Goal: Task Accomplishment & Management: Manage account settings

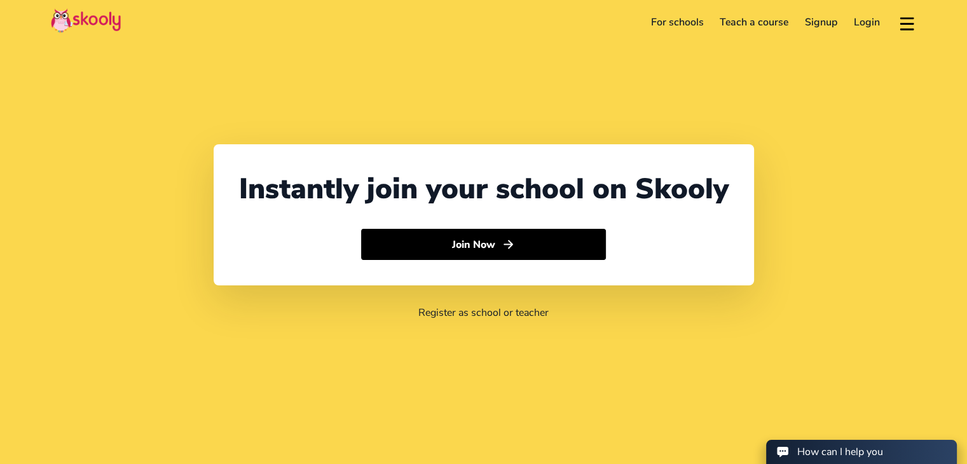
select select "1"
select select "[GEOGRAPHIC_DATA]"
select select "America/New_York"
click at [864, 20] on link "Login" at bounding box center [866, 22] width 43 height 20
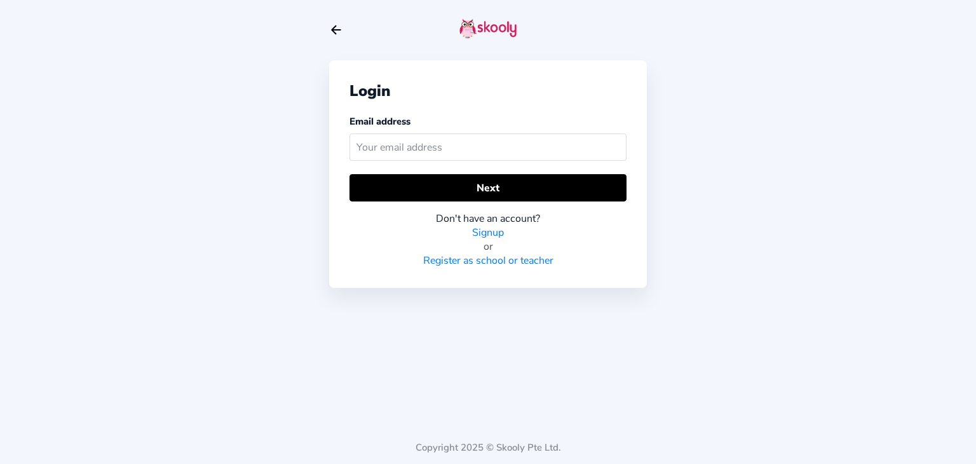
click at [479, 151] on input "text" at bounding box center [488, 146] width 277 height 27
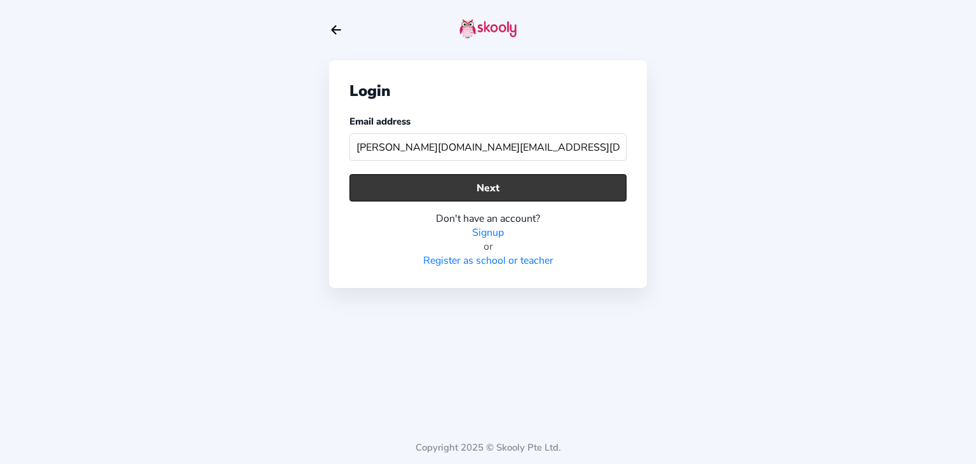
type input "[PERSON_NAME][DOMAIN_NAME][EMAIL_ADDRESS][DOMAIN_NAME]"
click at [471, 189] on button "Next" at bounding box center [488, 187] width 277 height 27
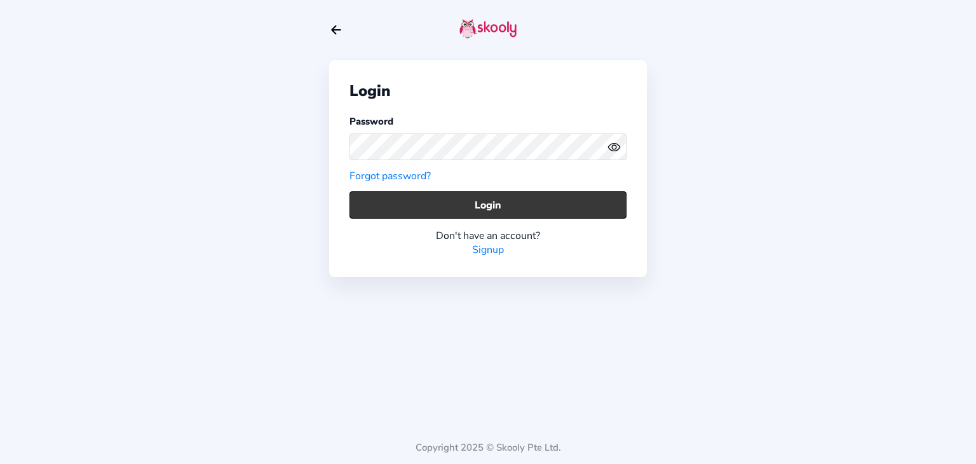
click at [498, 197] on button "Login" at bounding box center [488, 204] width 277 height 27
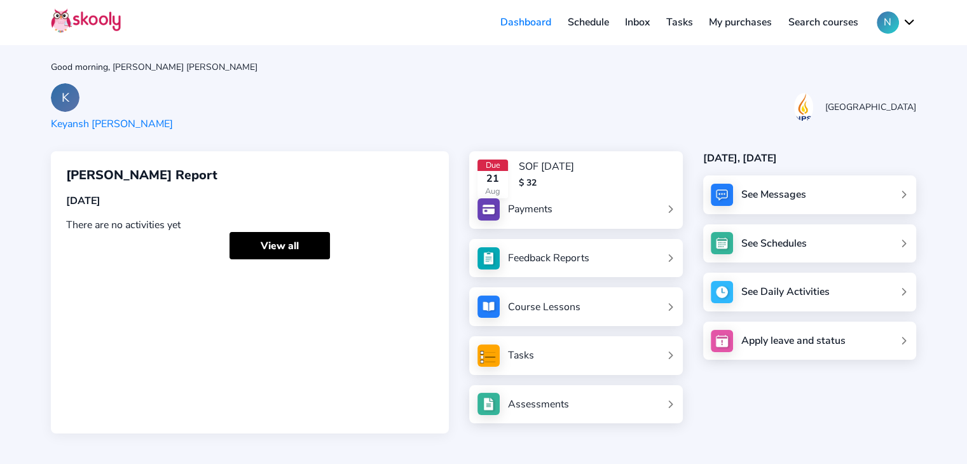
click at [913, 18] on button "N" at bounding box center [895, 22] width 39 height 22
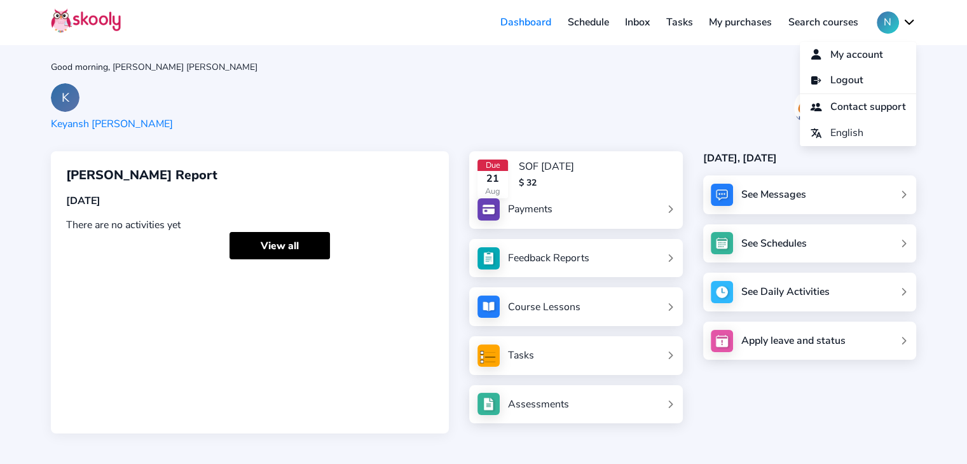
click at [358, 69] on div "Good morning, [PERSON_NAME] [PERSON_NAME]" at bounding box center [483, 67] width 865 height 12
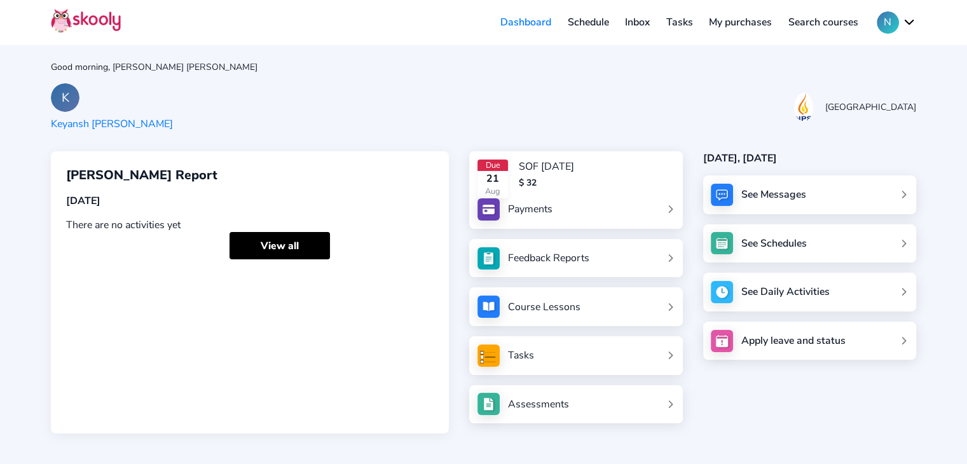
click at [69, 97] on div "K" at bounding box center [65, 97] width 29 height 29
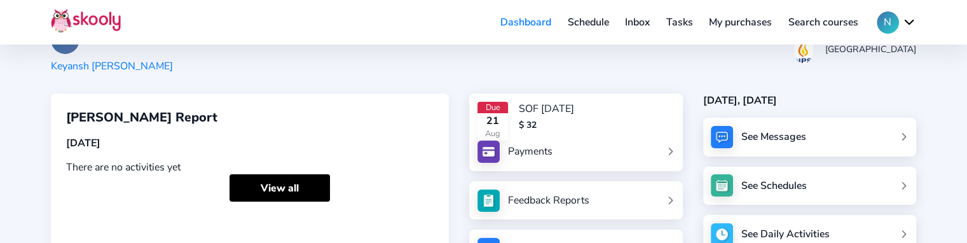
scroll to position [127, 0]
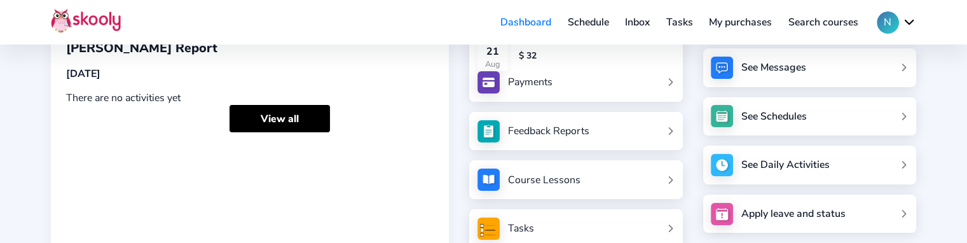
click at [541, 126] on div "Feedback Reports" at bounding box center [548, 131] width 81 height 14
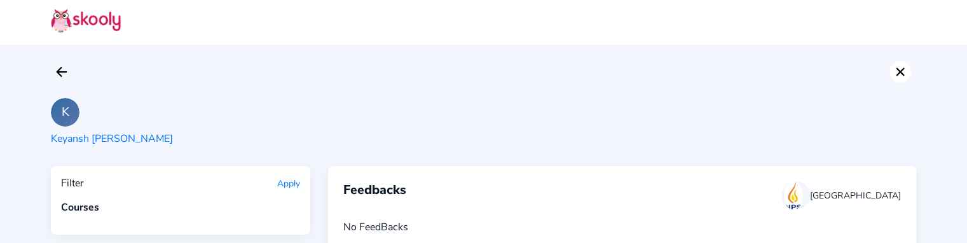
click at [894, 74] on icon "Close" at bounding box center [899, 71] width 15 height 15
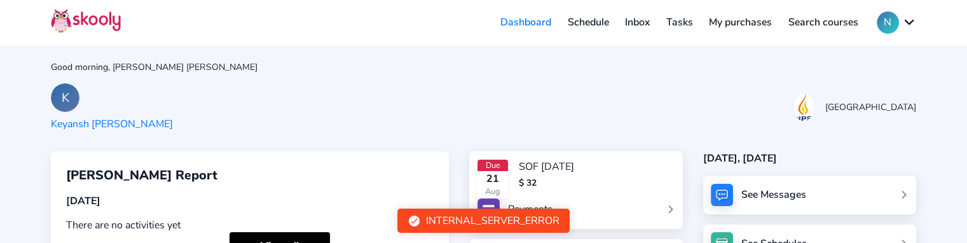
click at [905, 24] on button "N" at bounding box center [895, 22] width 39 height 22
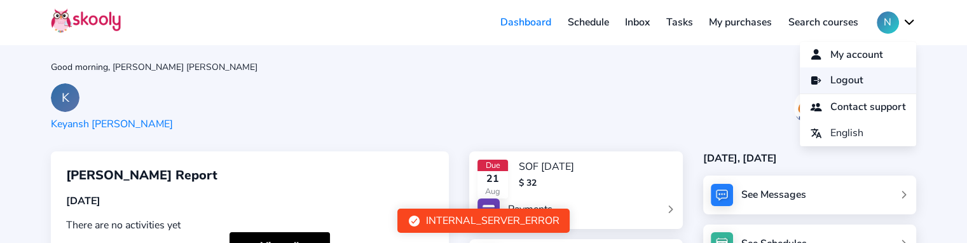
click at [874, 86] on link "Logout" at bounding box center [857, 80] width 116 height 26
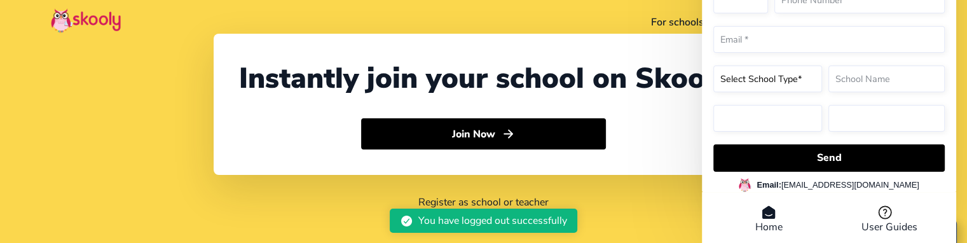
select select "91"
select select "[GEOGRAPHIC_DATA]"
select select "[GEOGRAPHIC_DATA]/[GEOGRAPHIC_DATA]"
click at [651, 41] on header "For schools Teach a course Signup Login Download app Contact support English" at bounding box center [483, 22] width 967 height 44
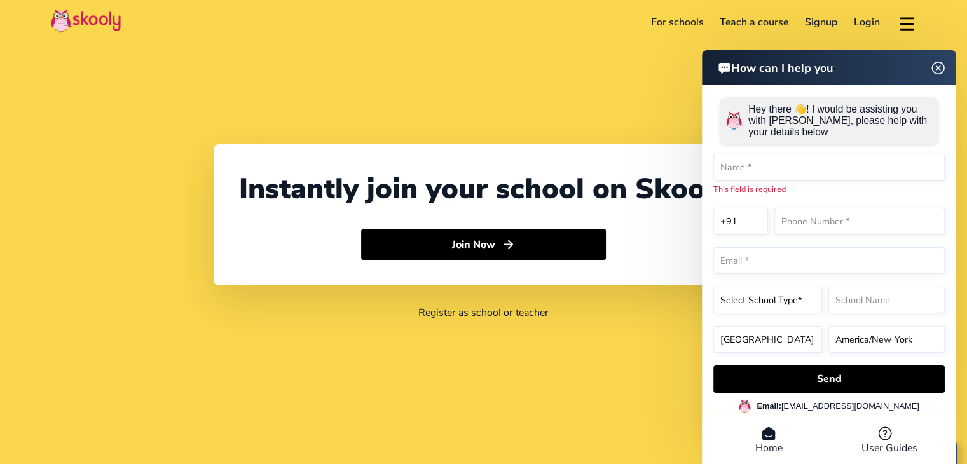
click at [869, 25] on link "Login" at bounding box center [866, 22] width 43 height 20
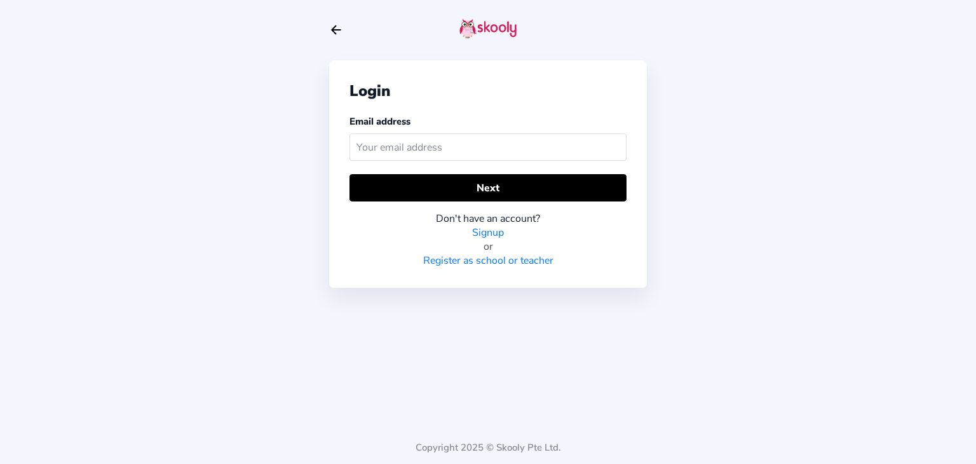
click at [529, 147] on input "text" at bounding box center [488, 146] width 277 height 27
paste input "[EMAIL_ADDRESS][DOMAIN_NAME]"
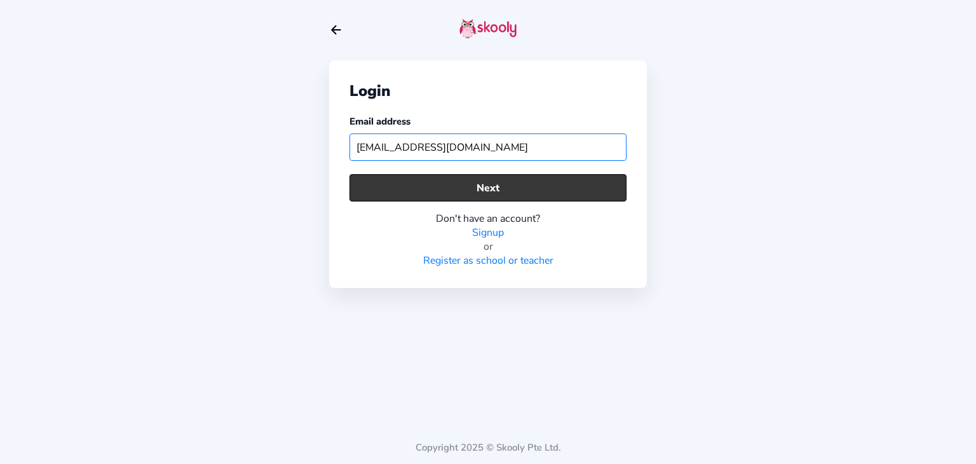
type input "[EMAIL_ADDRESS][DOMAIN_NAME]"
click at [445, 184] on button "Next" at bounding box center [488, 187] width 277 height 27
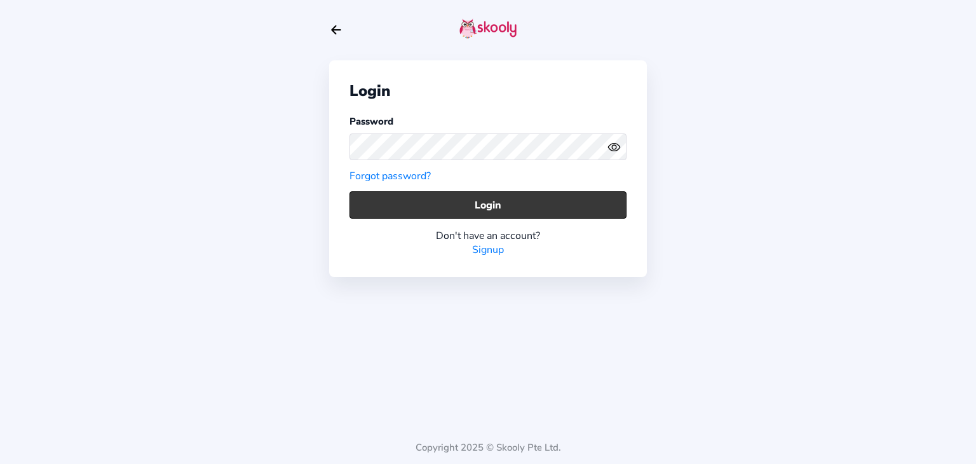
click at [442, 197] on button "Login" at bounding box center [488, 204] width 277 height 27
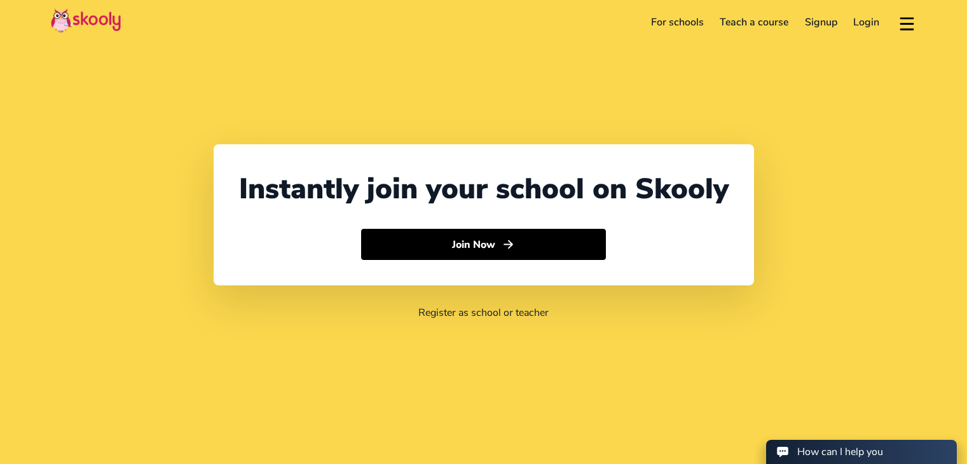
select select "91"
select select "[GEOGRAPHIC_DATA]"
select select "[GEOGRAPHIC_DATA]/[GEOGRAPHIC_DATA]"
click at [862, 20] on link "Login" at bounding box center [866, 22] width 43 height 20
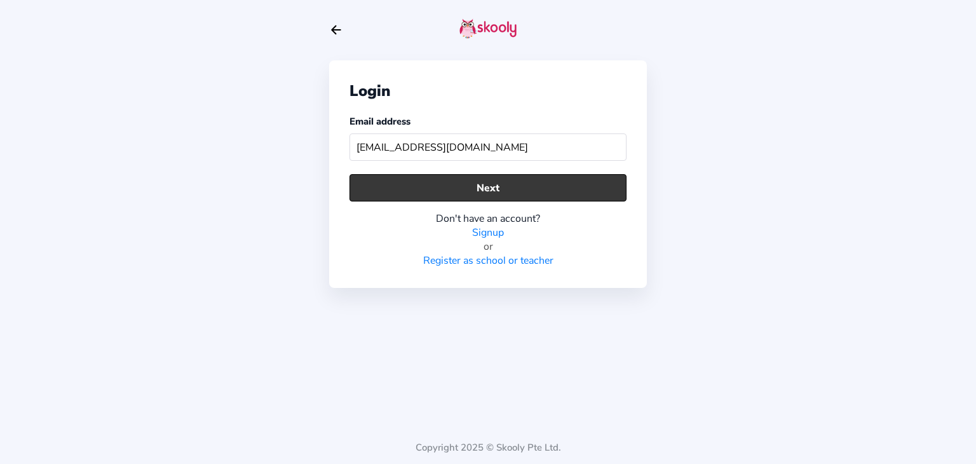
type input "imranmother@mailinator.com"
click at [521, 184] on button "Next" at bounding box center [488, 187] width 277 height 27
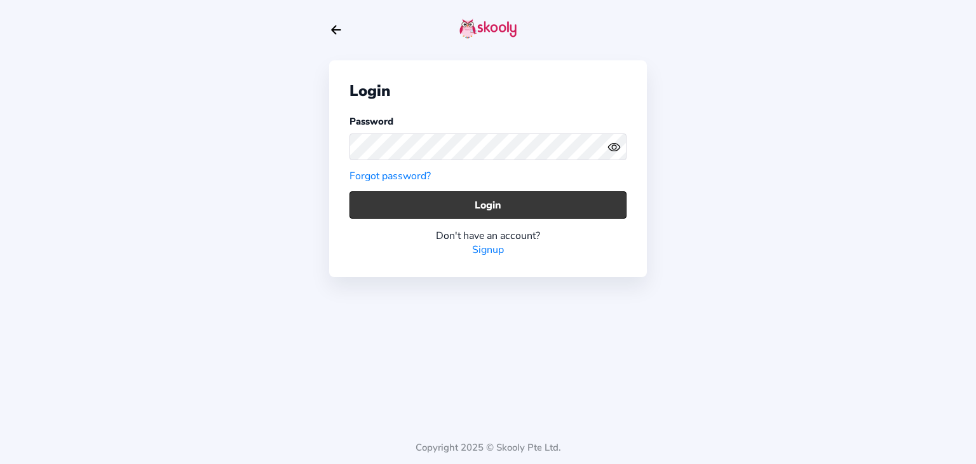
click at [491, 196] on button "Login" at bounding box center [488, 204] width 277 height 27
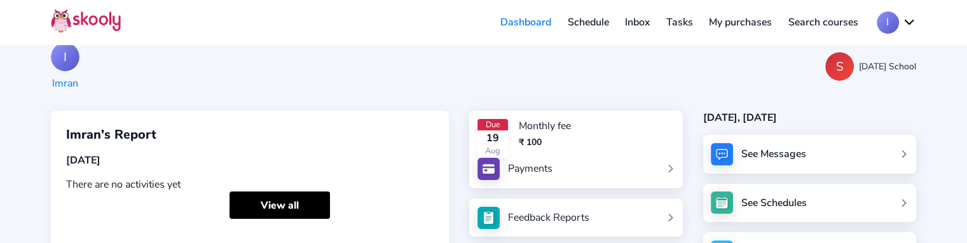
scroll to position [64, 0]
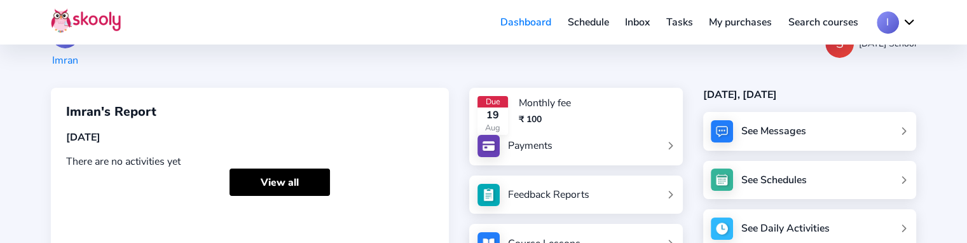
click at [541, 191] on div "Feedback Reports" at bounding box center [548, 194] width 81 height 14
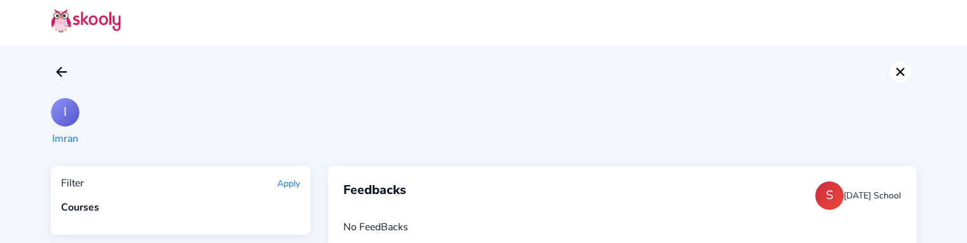
click at [899, 75] on icon "Close" at bounding box center [899, 71] width 15 height 15
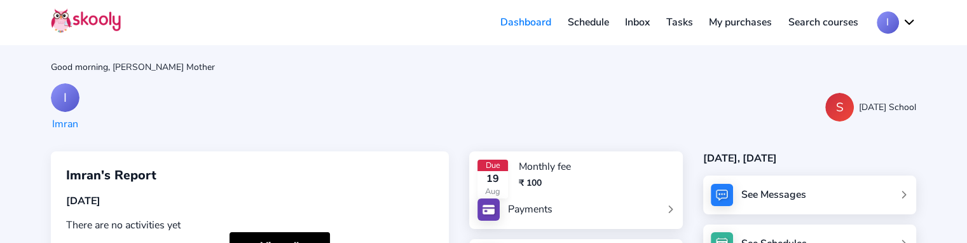
click at [906, 24] on button "I" at bounding box center [895, 22] width 39 height 22
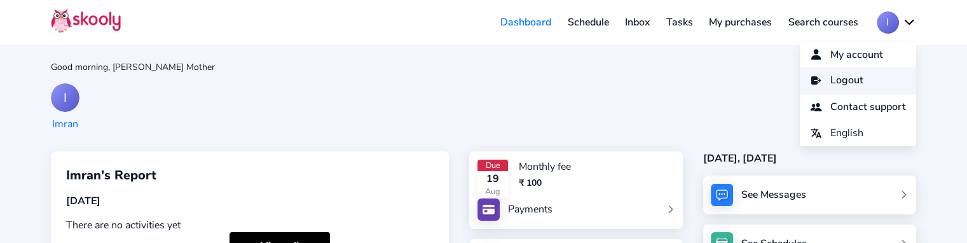
click at [844, 81] on span "Logout" at bounding box center [846, 80] width 33 height 18
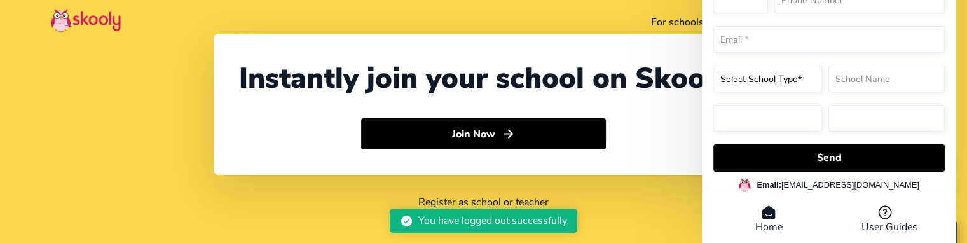
select select "91"
select select "[GEOGRAPHIC_DATA]"
select select "[GEOGRAPHIC_DATA]/[GEOGRAPHIC_DATA]"
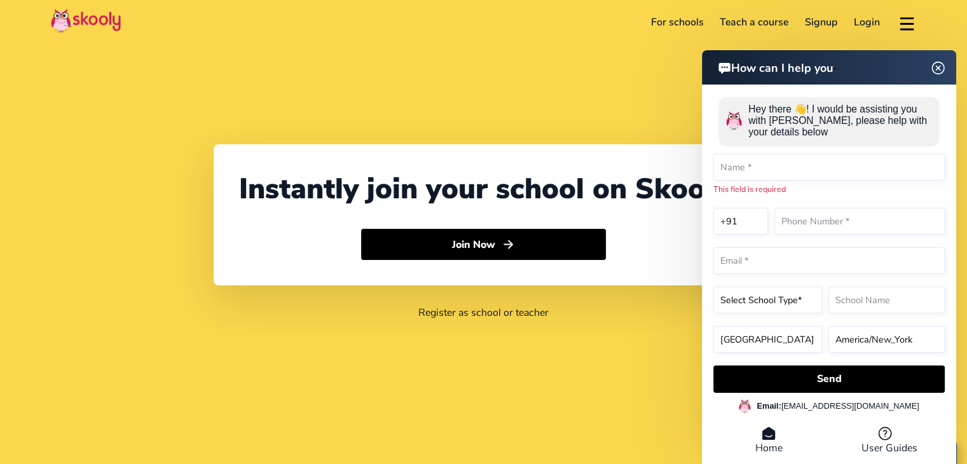
click at [932, 72] on img at bounding box center [938, 68] width 24 height 16
click at [871, 29] on link "Login" at bounding box center [866, 22] width 43 height 20
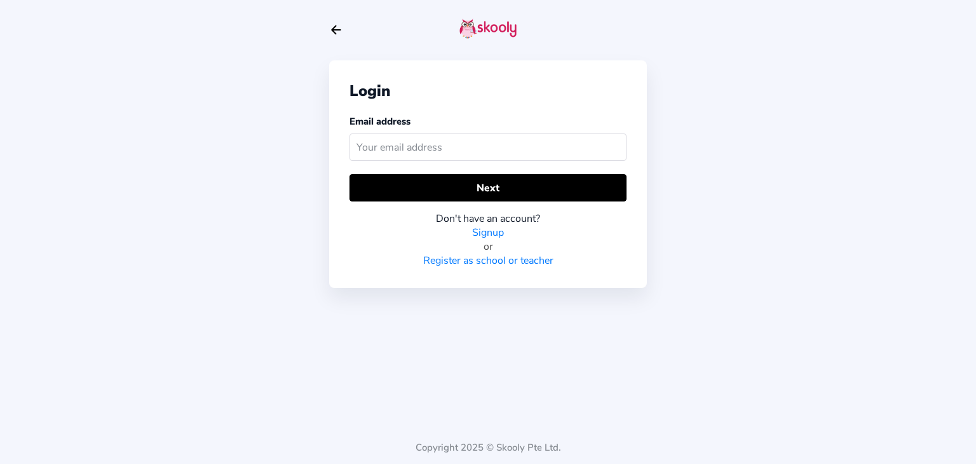
click at [451, 153] on input "text" at bounding box center [488, 146] width 277 height 27
type input "[PERSON_NAME][DOMAIN_NAME][EMAIL_ADDRESS][DOMAIN_NAME]"
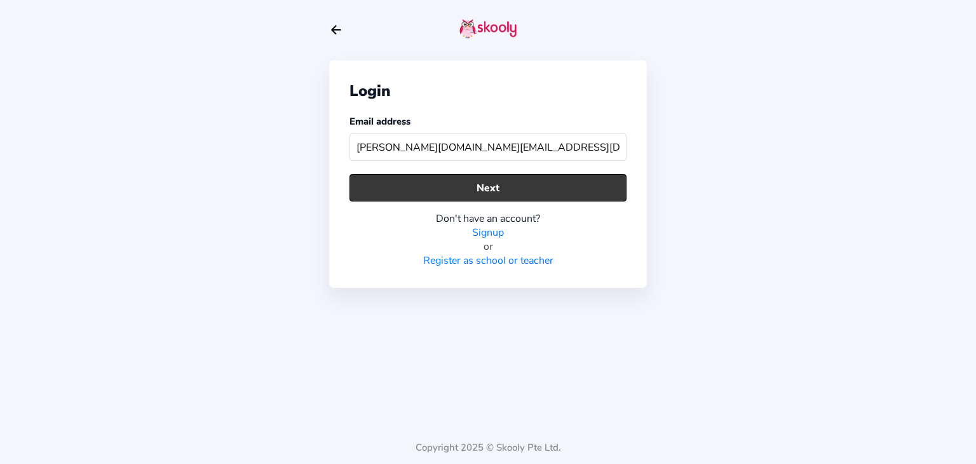
drag, startPoint x: 142, startPoint y: 146, endPoint x: 437, endPoint y: 190, distance: 298.2
click at [437, 190] on button "Next" at bounding box center [488, 187] width 277 height 27
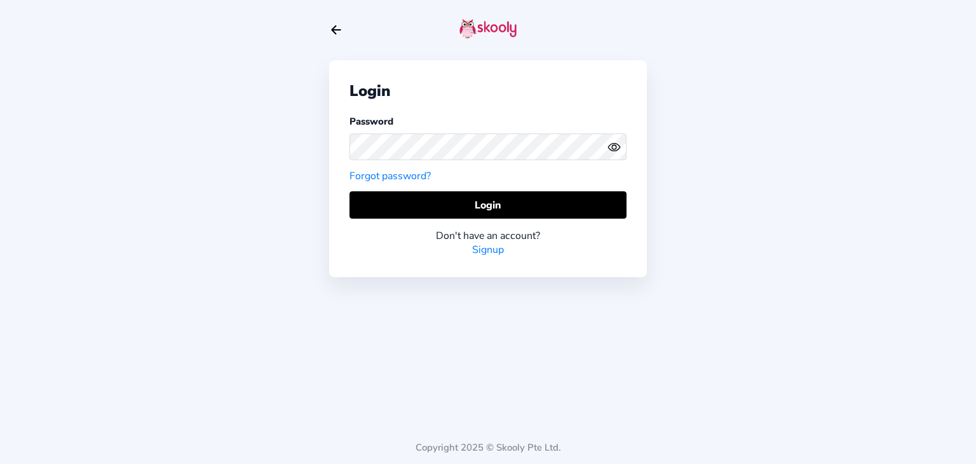
click at [437, 190] on div "Login Password Forgot password? Login Don't have an account? Signup" at bounding box center [488, 168] width 318 height 217
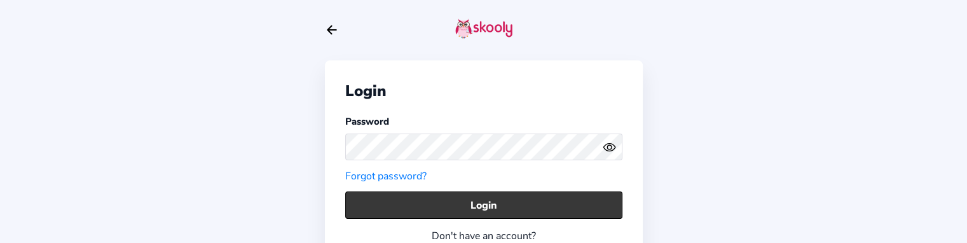
click at [457, 199] on button "Login" at bounding box center [483, 204] width 277 height 27
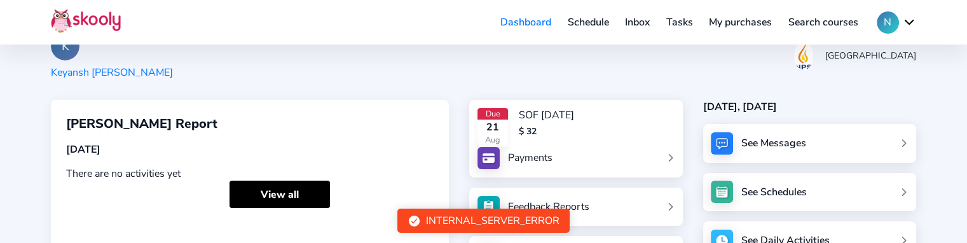
scroll to position [127, 0]
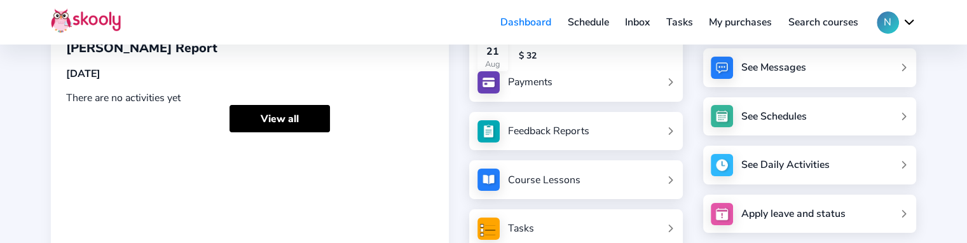
click at [544, 135] on div "Feedback Reports" at bounding box center [548, 131] width 81 height 14
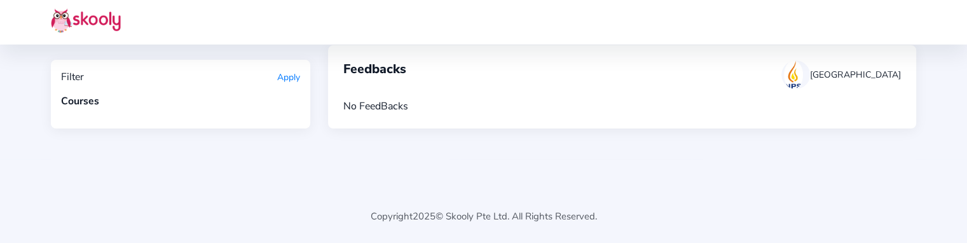
scroll to position [120, 0]
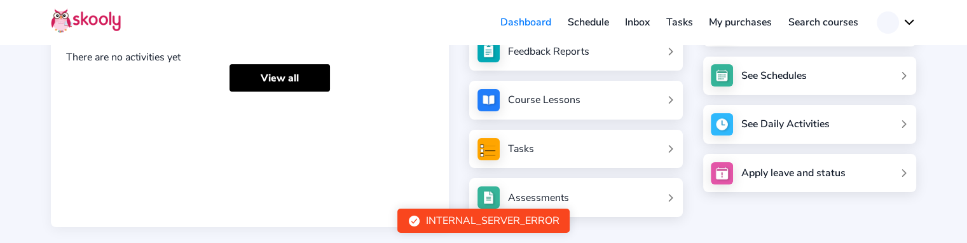
scroll to position [127, 0]
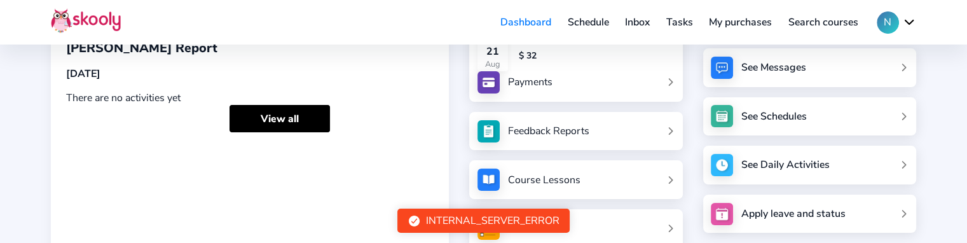
click at [596, 138] on link "Feedback Reports" at bounding box center [575, 131] width 197 height 22
